Goal: Task Accomplishment & Management: Manage account settings

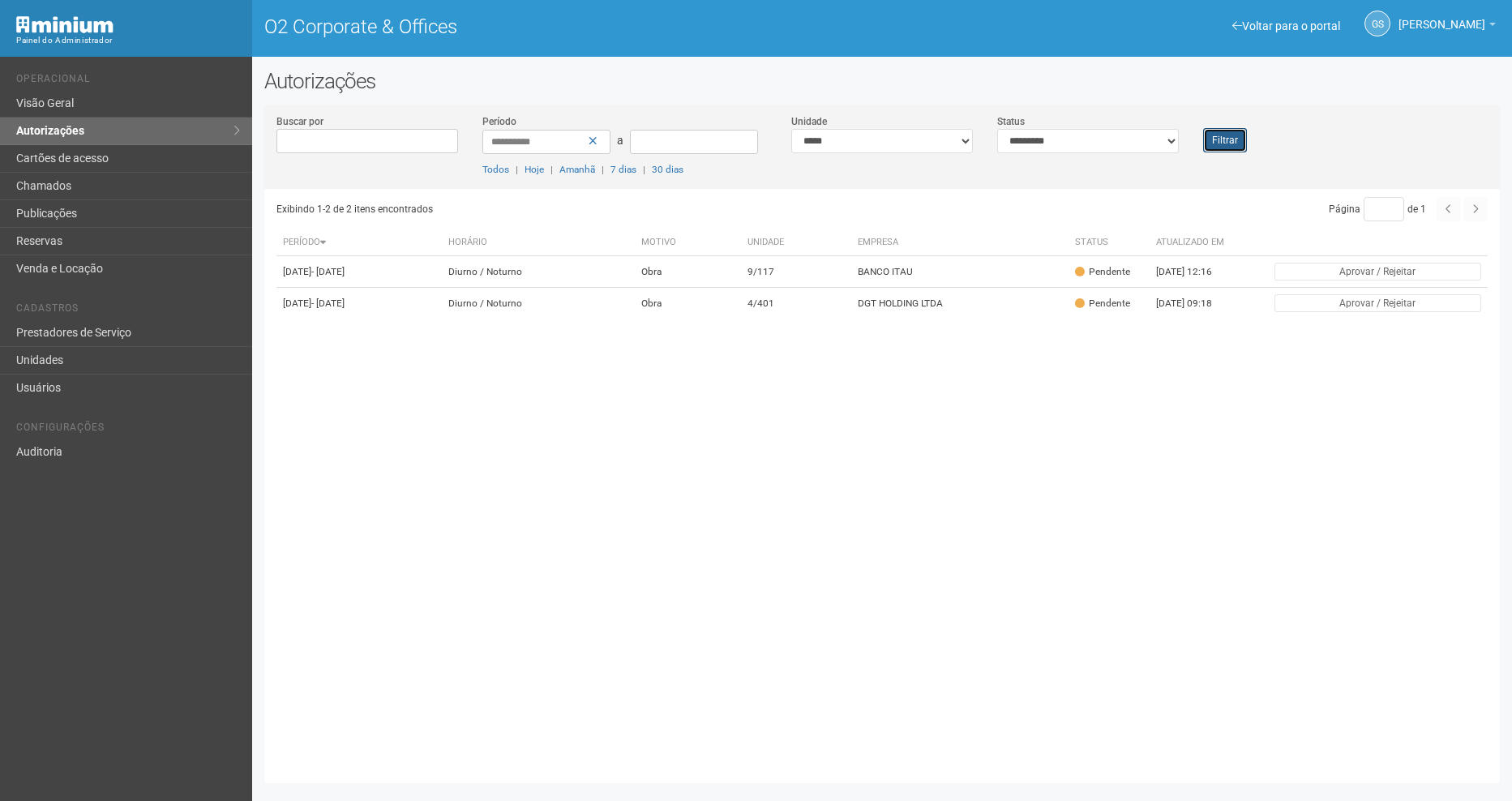
click at [1203, 146] on button "Filtrar" at bounding box center [1224, 139] width 44 height 24
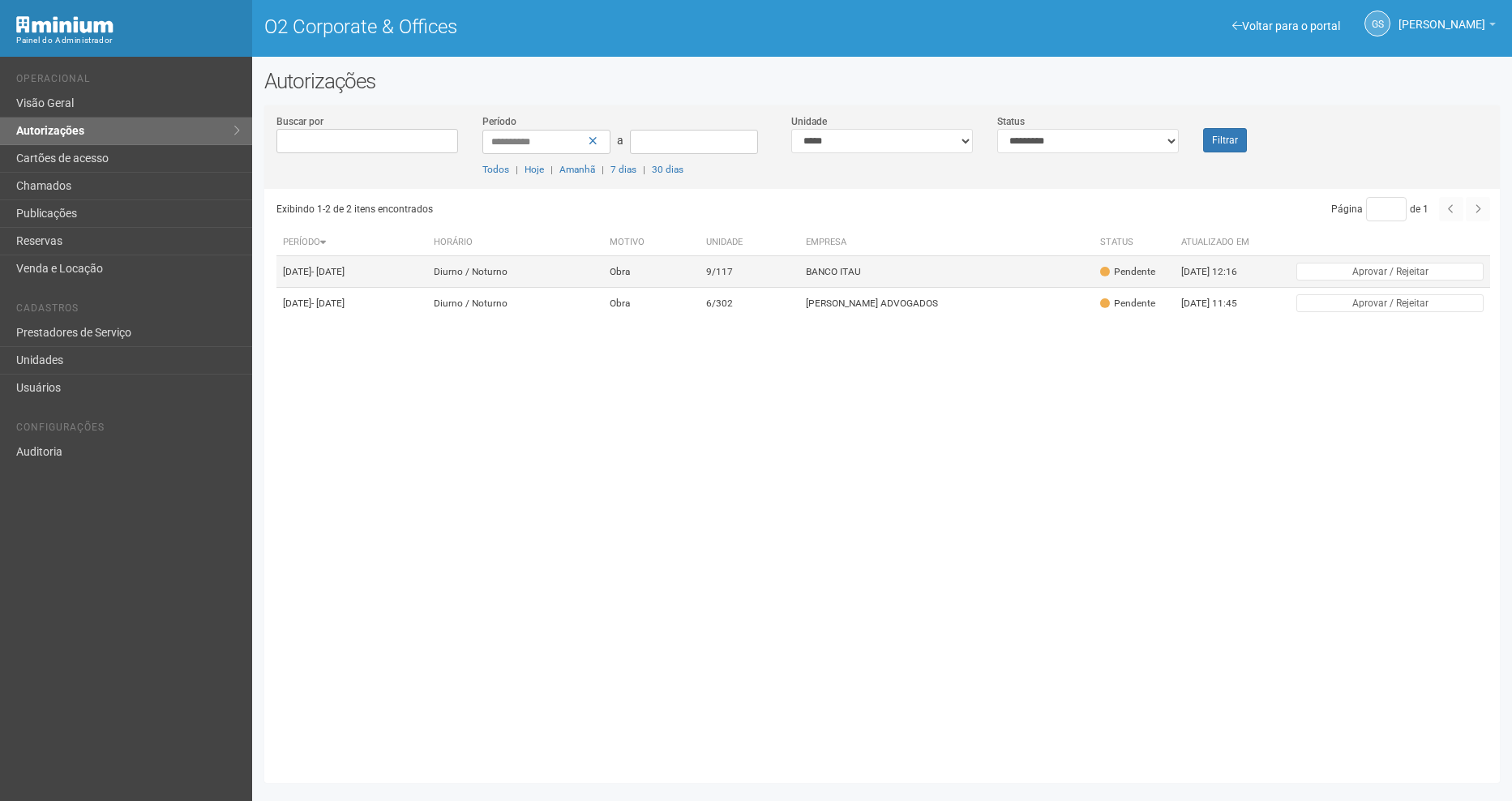
click at [860, 288] on td "BANCO ITAU" at bounding box center [946, 271] width 294 height 31
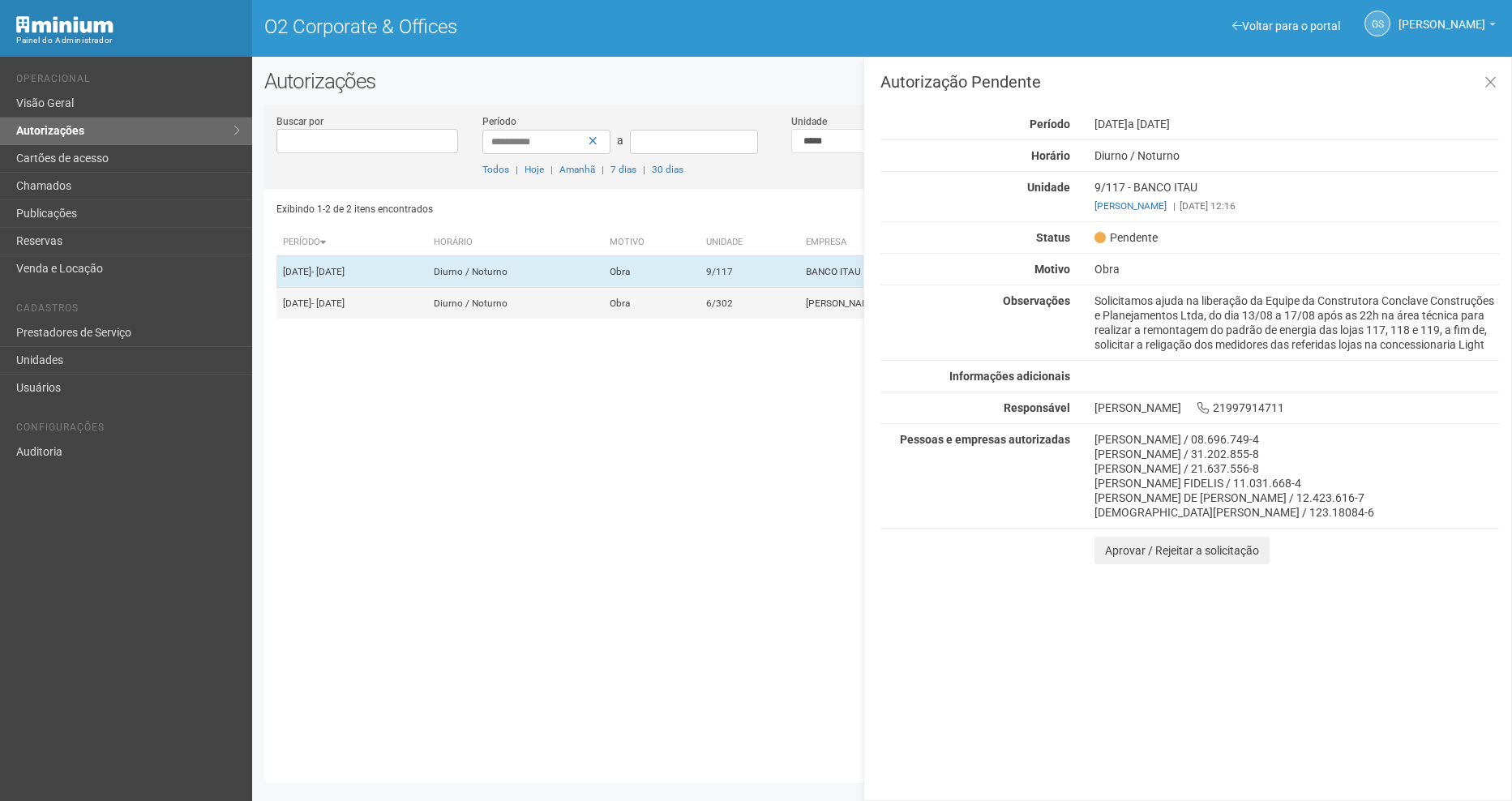
click at [832, 319] on td "PELLEGRINO MEDEIROS ADVOGADOS" at bounding box center [946, 304] width 294 height 31
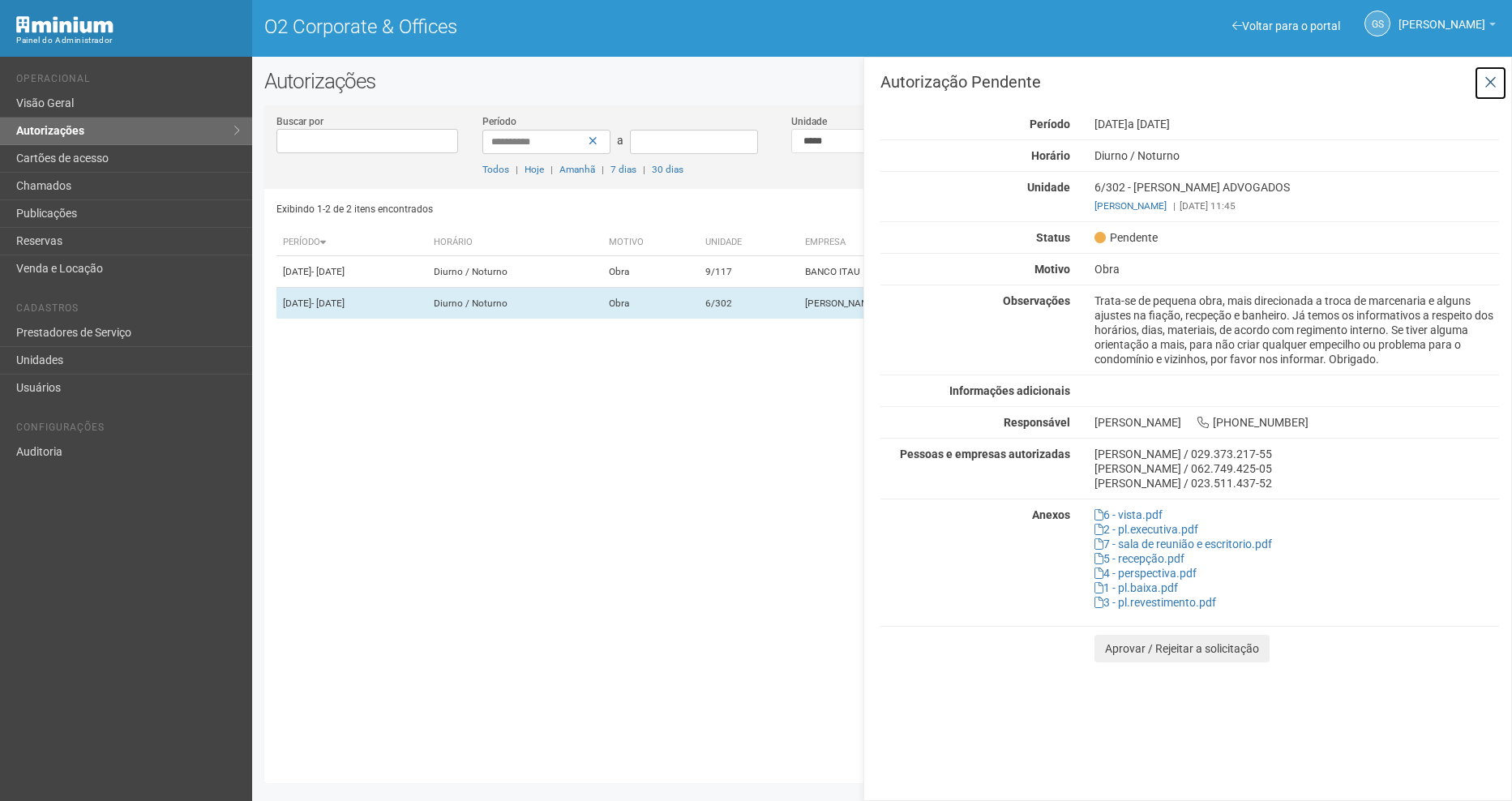
drag, startPoint x: 1494, startPoint y: 82, endPoint x: 1511, endPoint y: 344, distance: 262.6
click at [1494, 82] on icon at bounding box center [1490, 82] width 12 height 16
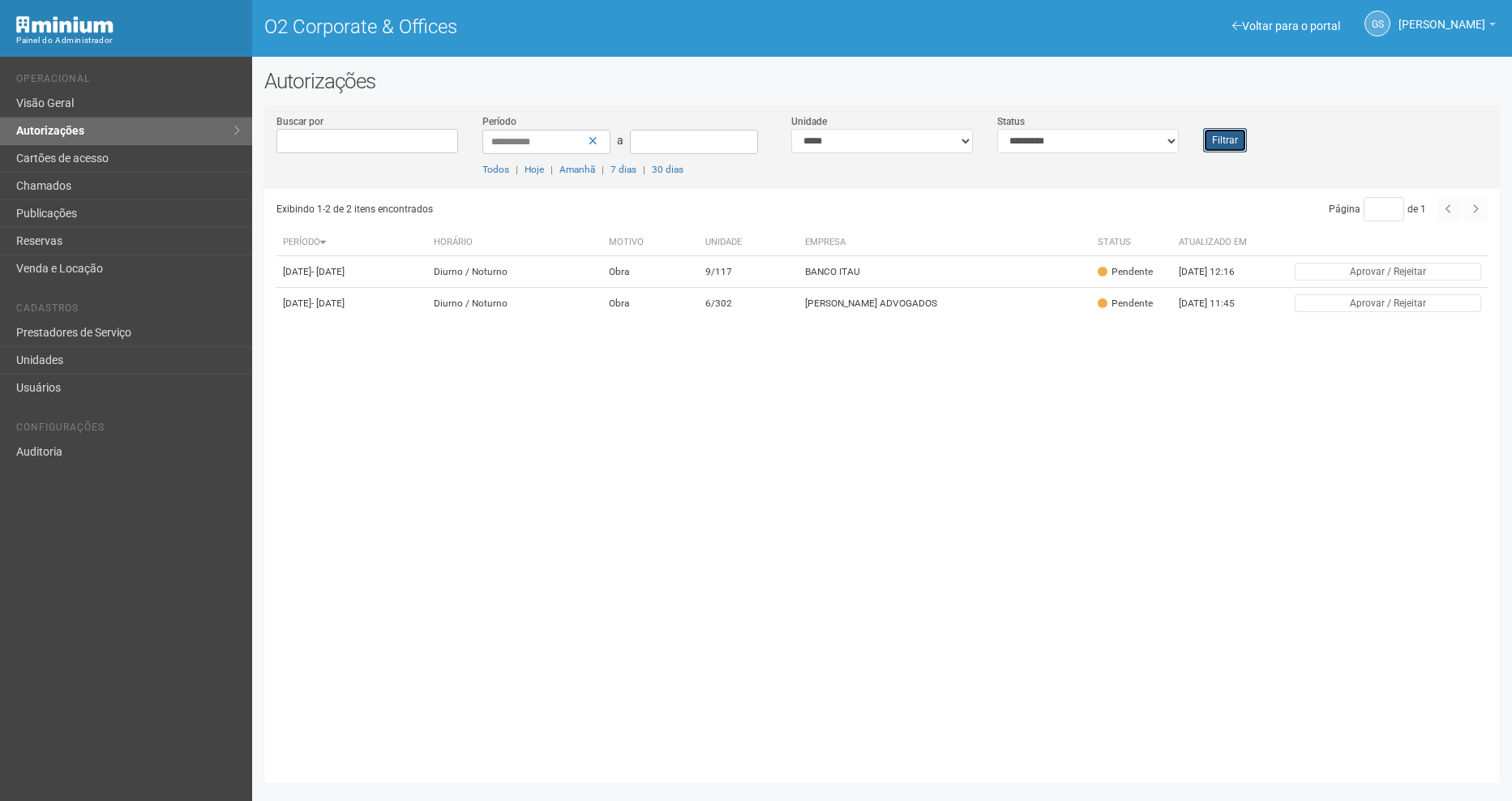
click at [1232, 151] on button "Filtrar" at bounding box center [1224, 139] width 44 height 24
click at [81, 179] on link "Chamados" at bounding box center [126, 186] width 252 height 27
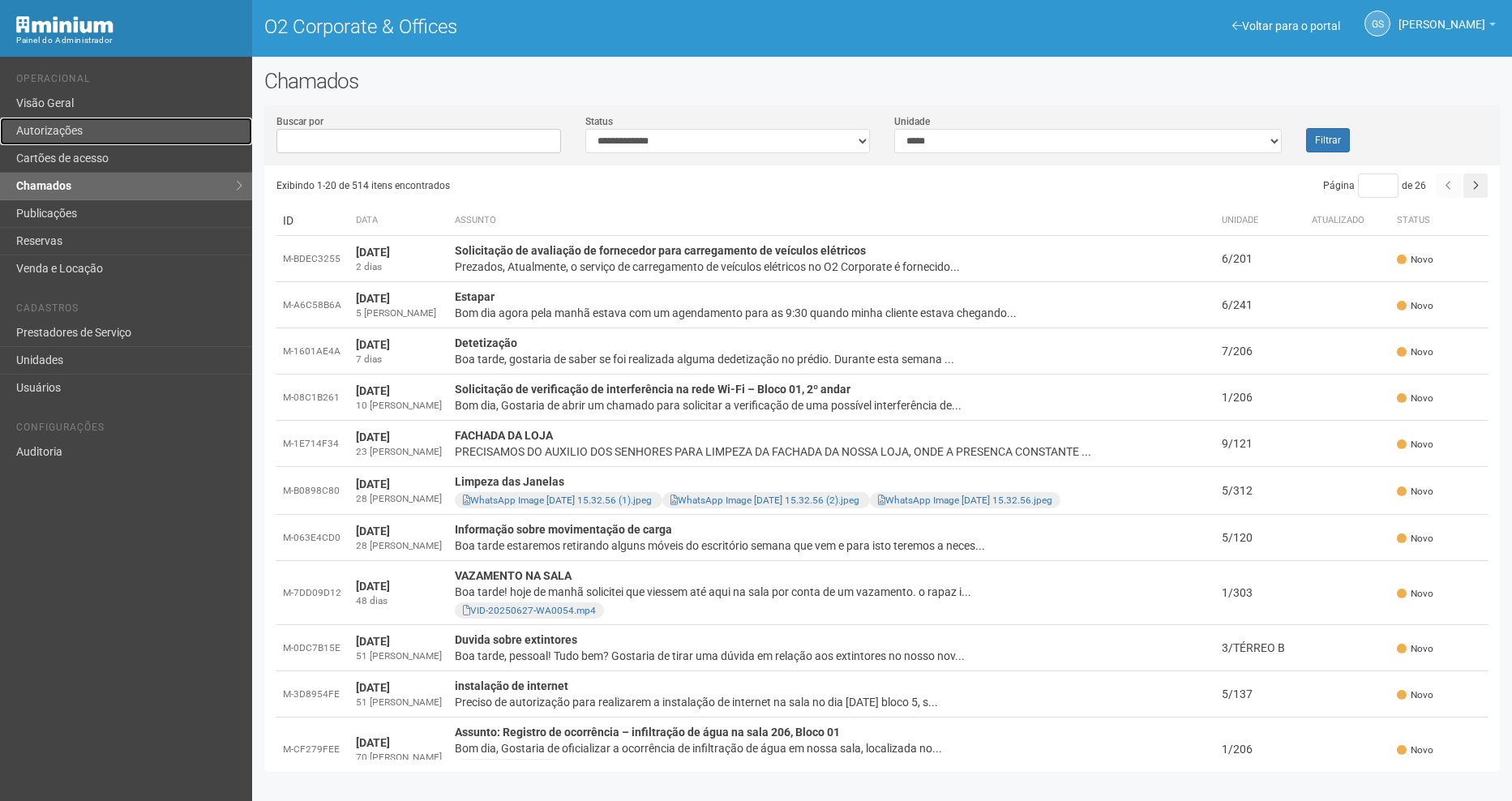
click at [60, 134] on link "Autorizações" at bounding box center [126, 130] width 252 height 27
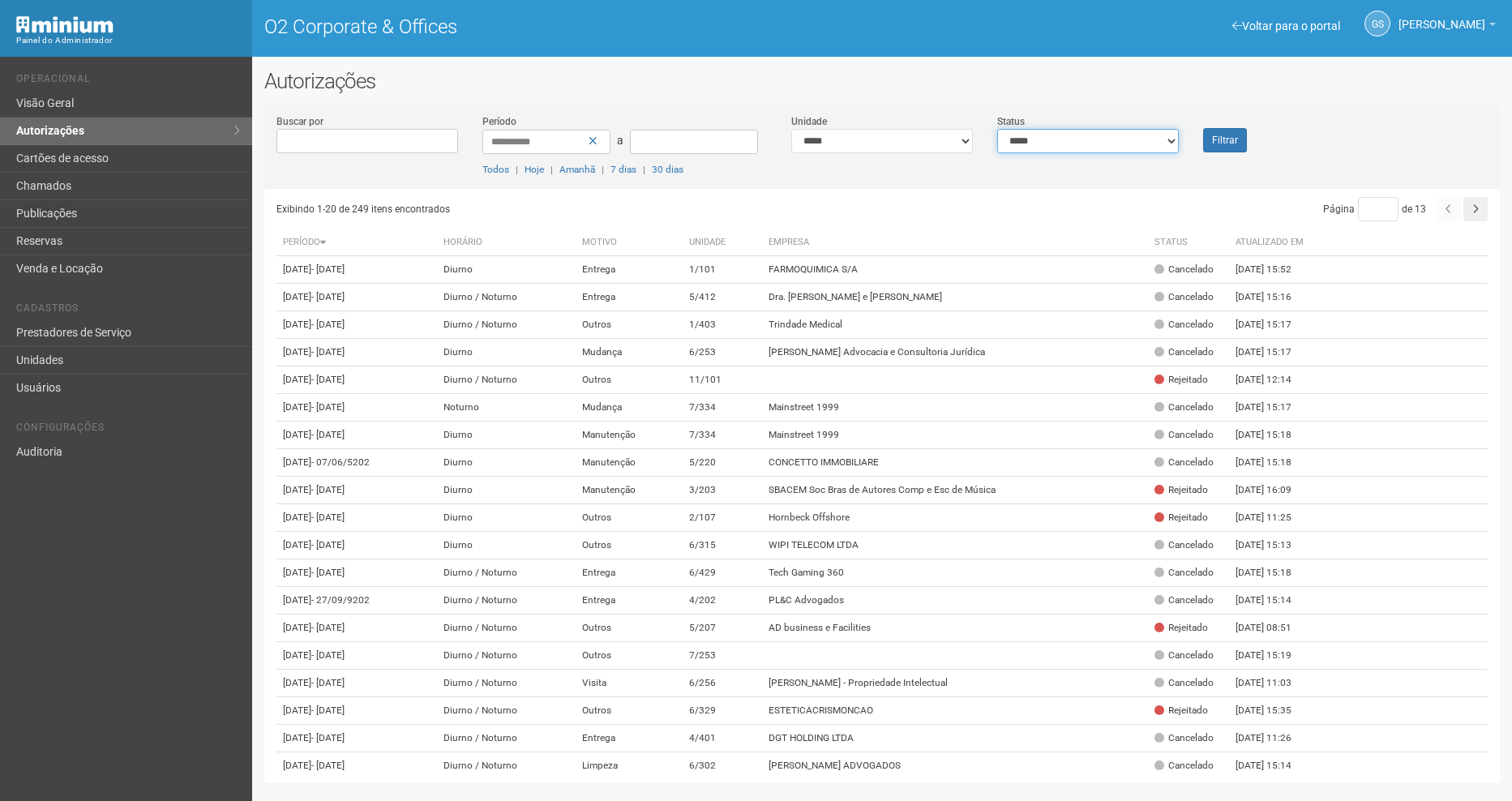
click at [1054, 148] on select "**********" at bounding box center [1088, 140] width 181 height 24
select select "*"
click at [997, 129] on select "**********" at bounding box center [1088, 140] width 181 height 24
click at [1234, 148] on button "Filtrar" at bounding box center [1224, 139] width 44 height 24
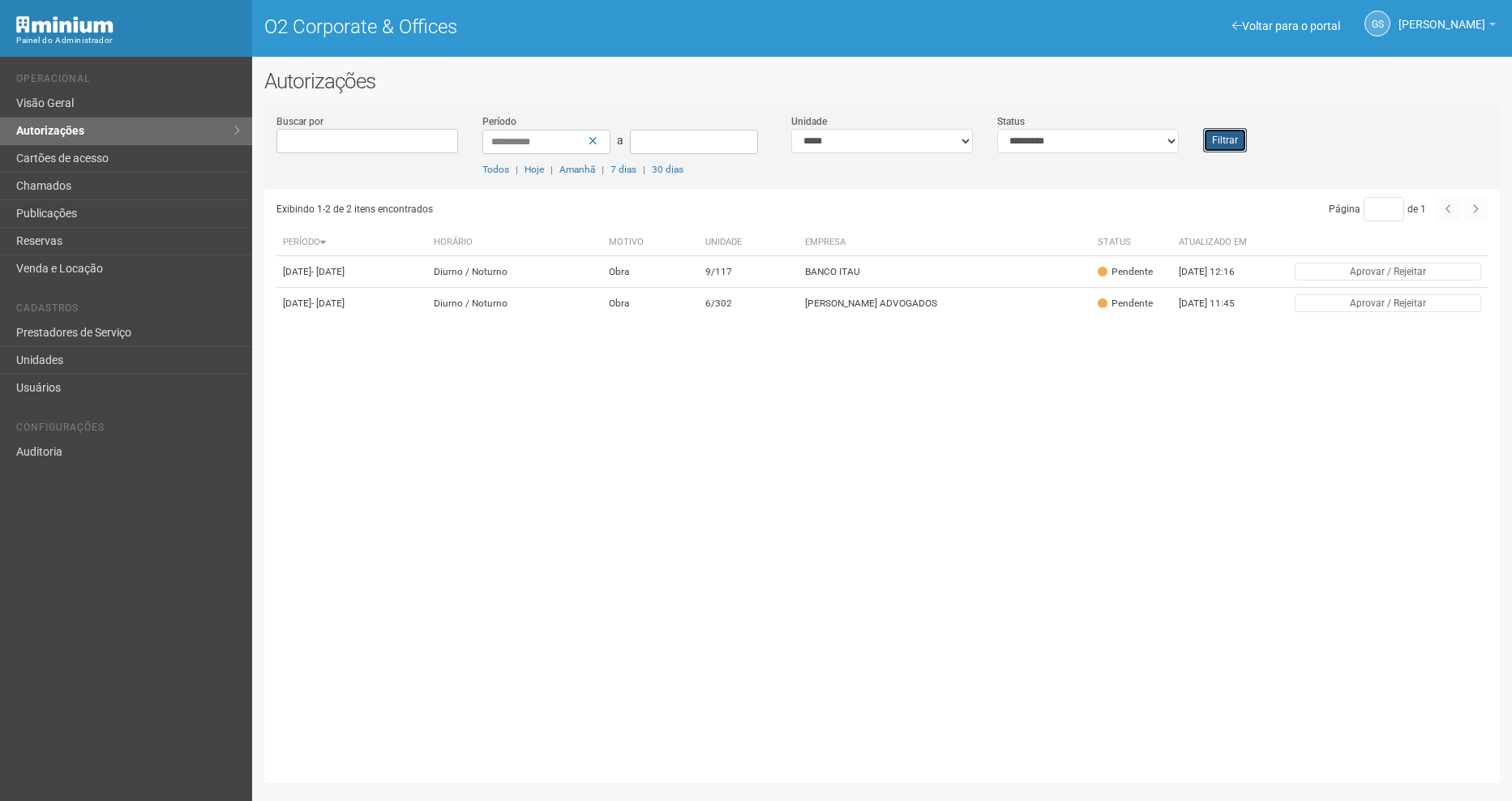
click at [1234, 134] on button "Filtrar" at bounding box center [1224, 139] width 44 height 24
click at [1239, 146] on button "Filtrar" at bounding box center [1224, 139] width 44 height 24
click at [55, 355] on link "Unidades" at bounding box center [126, 360] width 252 height 27
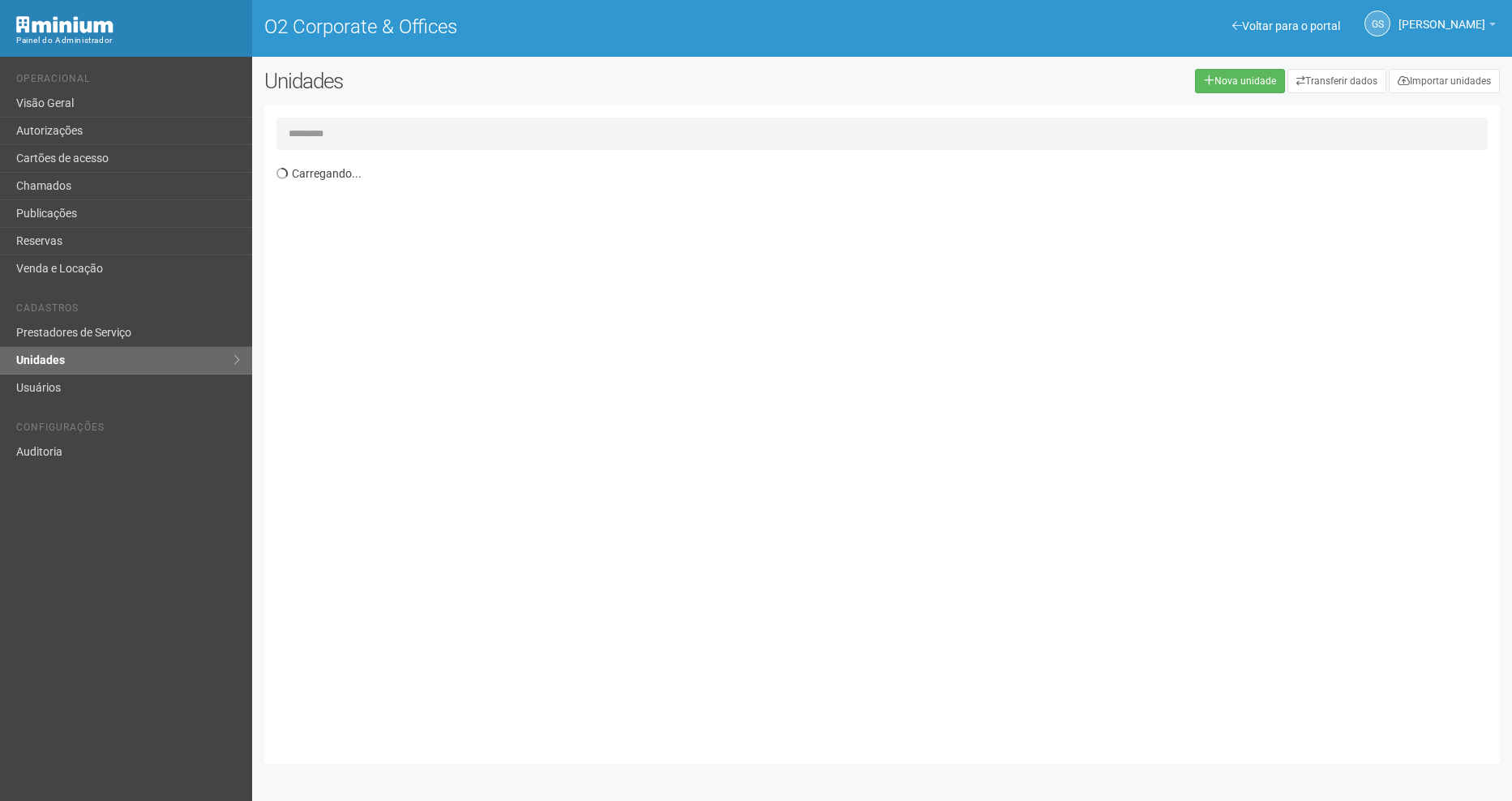
click at [384, 134] on input "text" at bounding box center [882, 133] width 1211 height 32
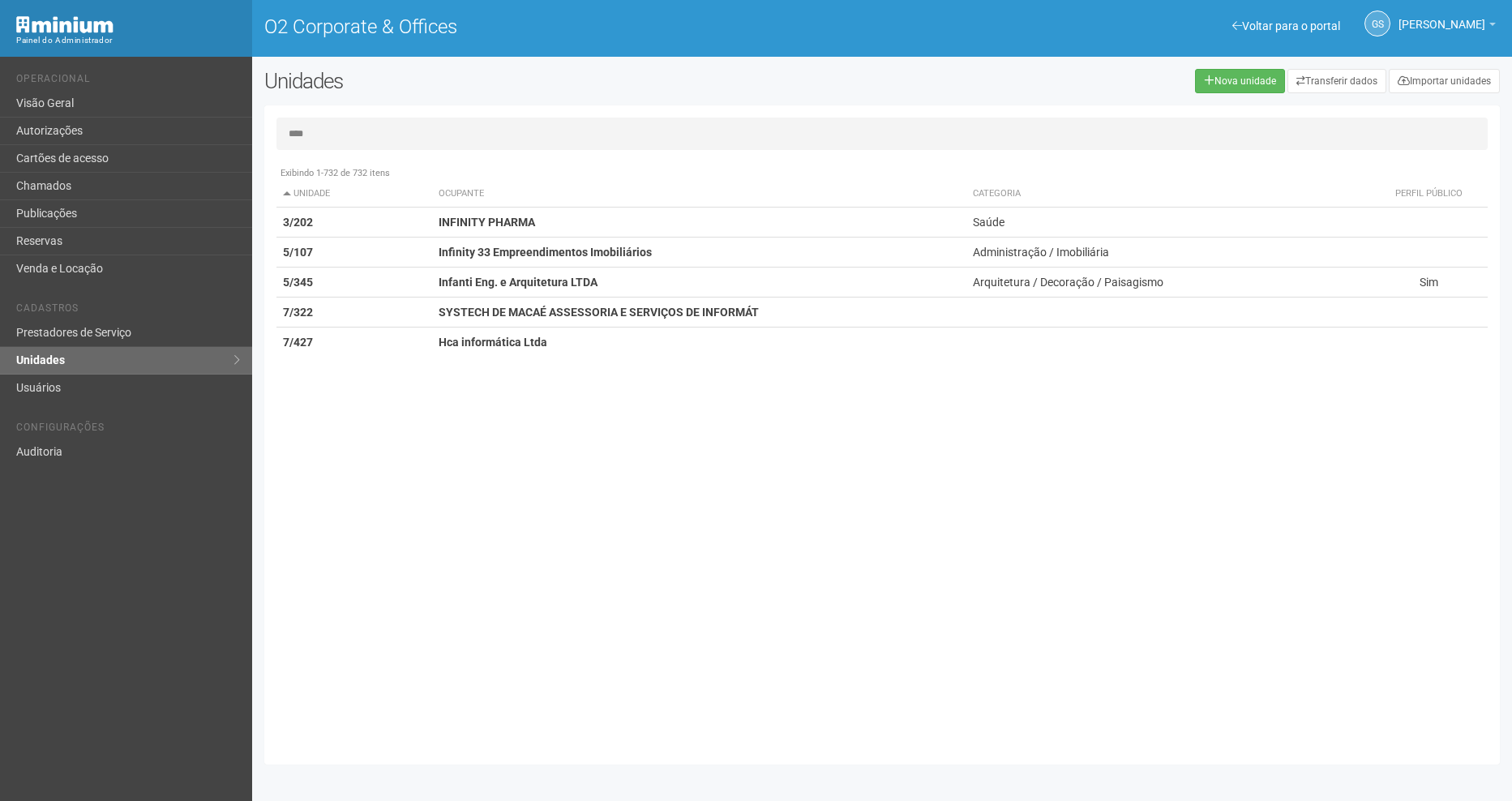
type input "*****"
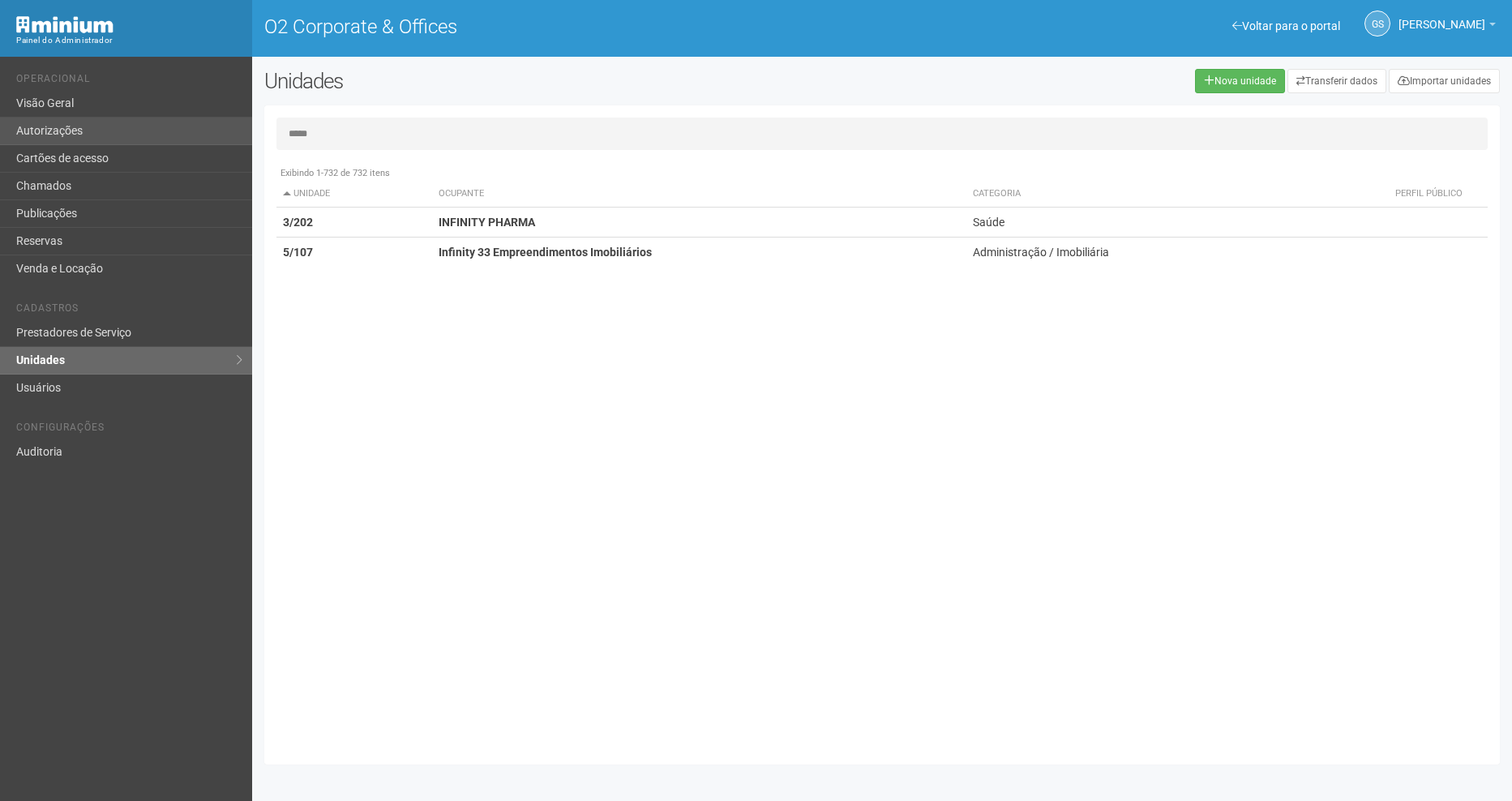
drag, startPoint x: 372, startPoint y: 126, endPoint x: 130, endPoint y: 123, distance: 242.0
click at [139, 122] on div "Voltar para o portal Operacional Visão Geral Autorizações Cartões de acesso Cha…" at bounding box center [756, 429] width 1512 height 744
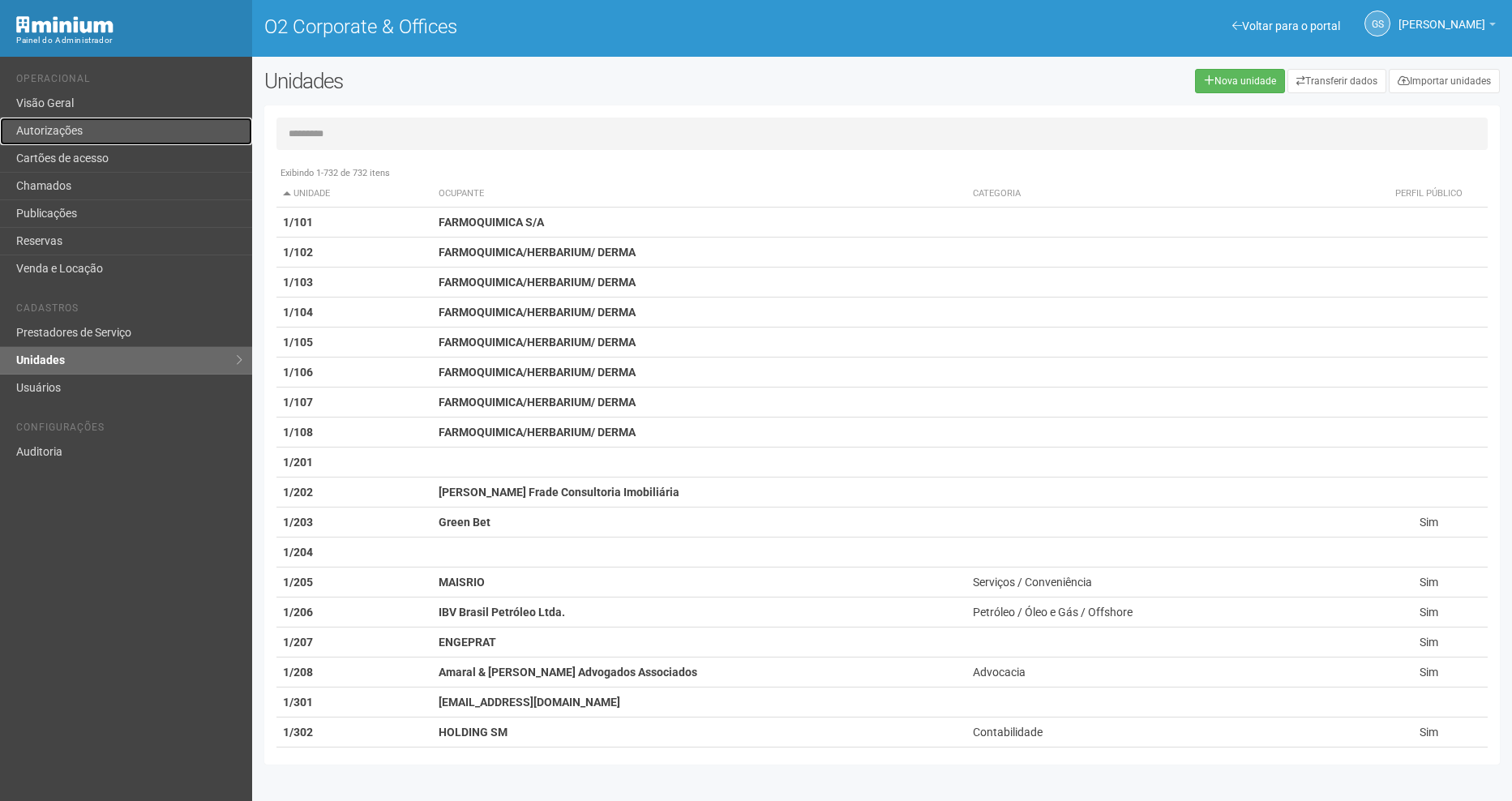
click at [127, 126] on link "Autorizações" at bounding box center [126, 130] width 252 height 27
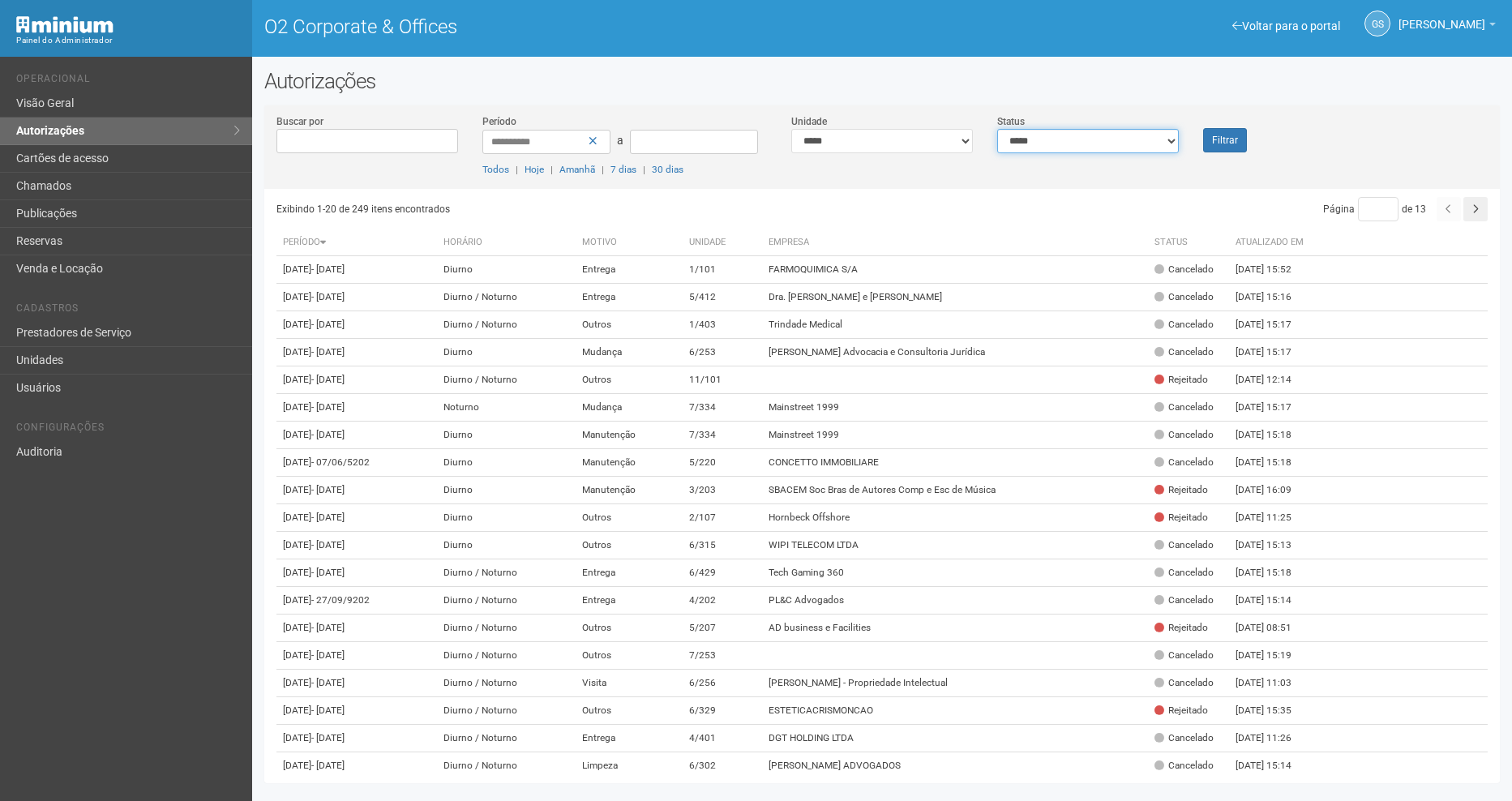
drag, startPoint x: 1032, startPoint y: 129, endPoint x: 1038, endPoint y: 151, distance: 22.8
click at [1032, 129] on select "**********" at bounding box center [1088, 140] width 181 height 24
select select "*"
click at [997, 129] on select "**********" at bounding box center [1088, 140] width 181 height 24
click at [1242, 146] on button "Filtrar" at bounding box center [1224, 139] width 44 height 24
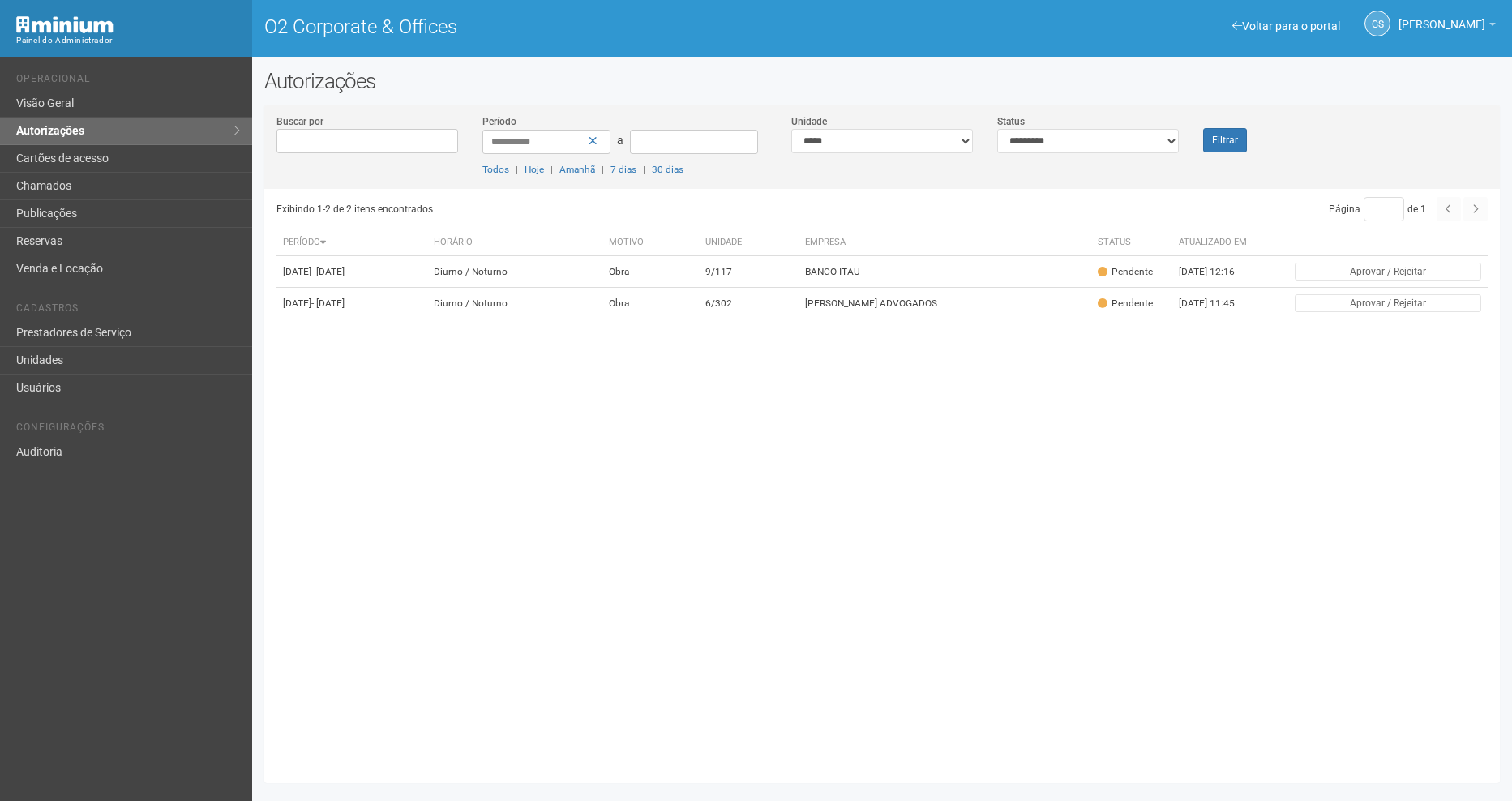
click at [1216, 154] on div "**********" at bounding box center [881, 151] width 1235 height 75
click at [1216, 146] on button "Filtrar" at bounding box center [1224, 139] width 44 height 24
click at [1240, 143] on button "Filtrar" at bounding box center [1224, 139] width 44 height 24
click at [1241, 142] on button "Filtrar" at bounding box center [1224, 139] width 44 height 24
click at [1236, 129] on button "Filtrar" at bounding box center [1224, 139] width 44 height 24
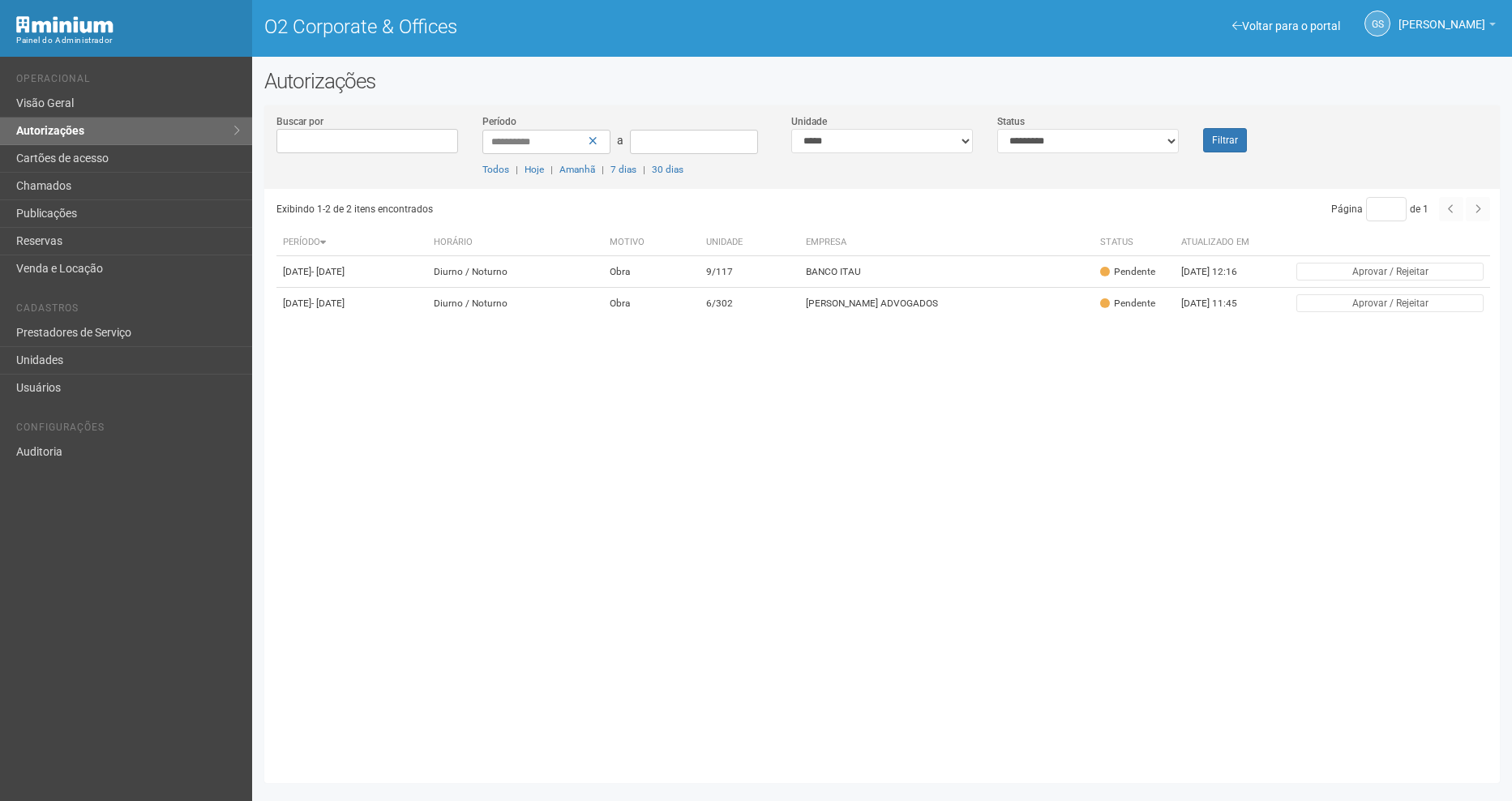
click at [590, 546] on div "Exibindo 1-2 de 2 itens encontrados Página * de 1 Período [GEOGRAPHIC_DATA] Mot…" at bounding box center [888, 480] width 1223 height 582
click at [1220, 130] on button "Filtrar" at bounding box center [1224, 139] width 44 height 24
